Goal: Transaction & Acquisition: Purchase product/service

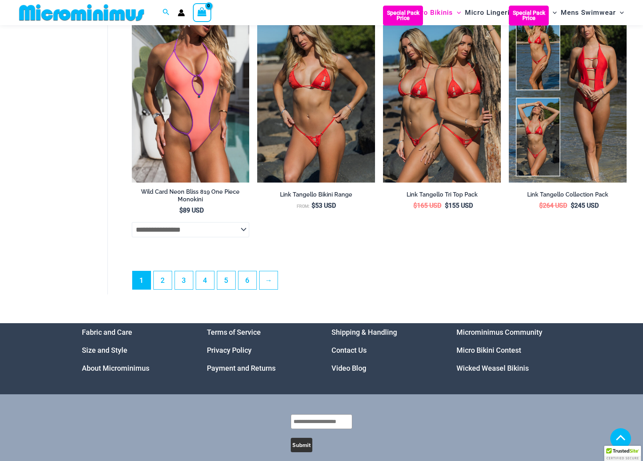
scroll to position [2103, 0]
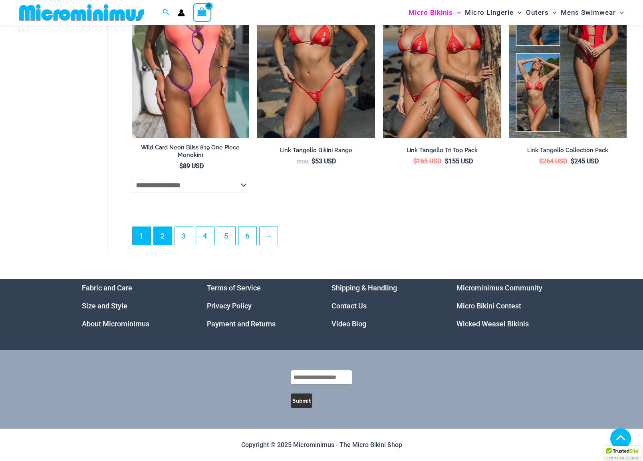
type input "**********"
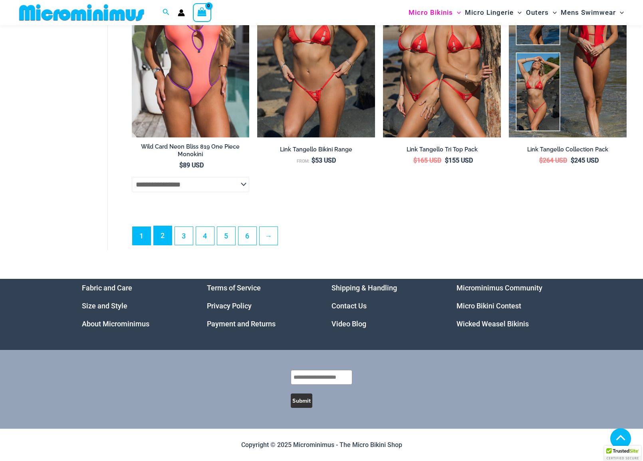
click at [164, 241] on link "2" at bounding box center [163, 235] width 18 height 19
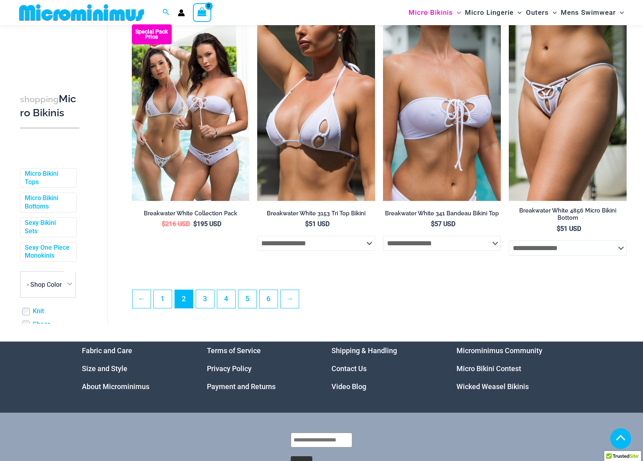
scroll to position [1866, 0]
